Goal: Transaction & Acquisition: Purchase product/service

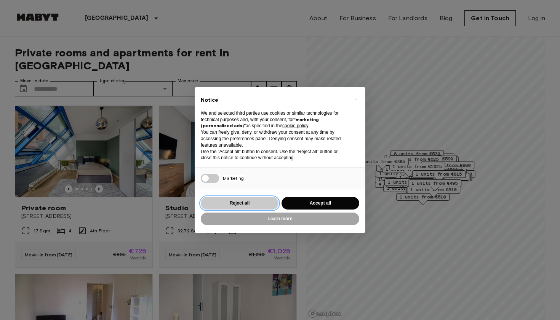
click at [248, 198] on button "Reject all" at bounding box center [240, 203] width 78 height 13
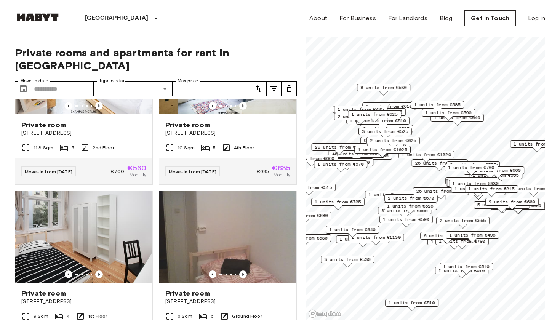
scroll to position [763, 0]
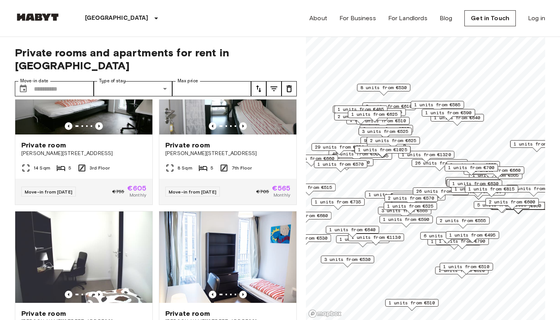
scroll to position [1240, 0]
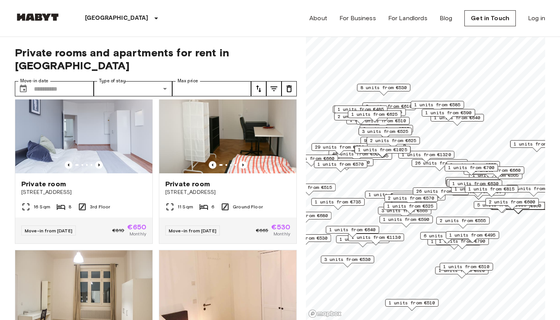
scroll to position [361, 0]
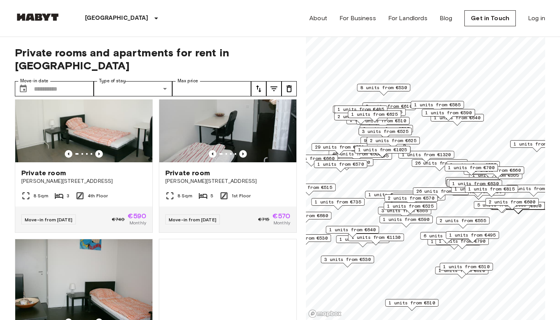
scroll to position [1546, 0]
